Goal: Task Accomplishment & Management: Manage account settings

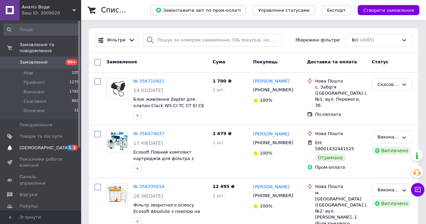
click at [35, 145] on span "[DEMOGRAPHIC_DATA]" at bounding box center [45, 148] width 50 height 6
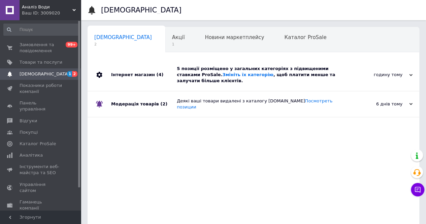
scroll to position [0, 2]
click at [226, 71] on div "5 позиції розміщено у загальних категоріях з підвищеними ставками ProSale. Змін…" at bounding box center [261, 75] width 168 height 19
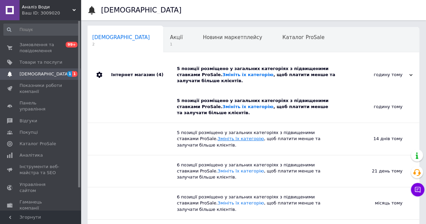
click at [218, 136] on link "Змініть їх категорію" at bounding box center [241, 138] width 46 height 5
